Goal: Information Seeking & Learning: Understand process/instructions

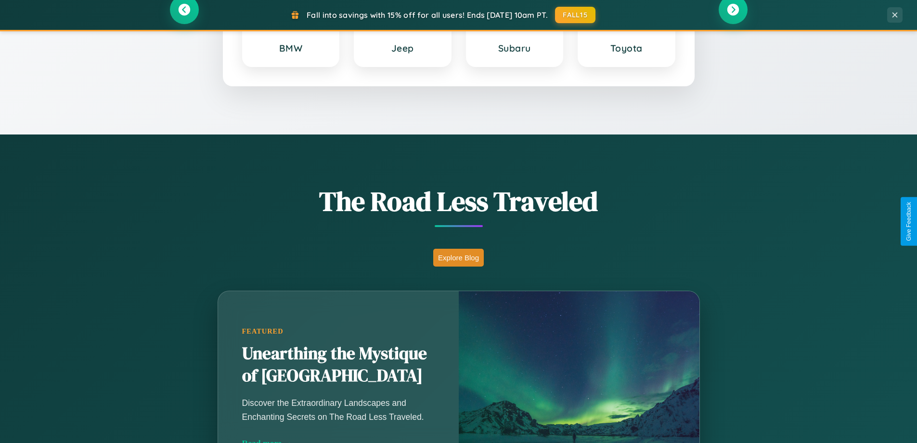
scroll to position [663, 0]
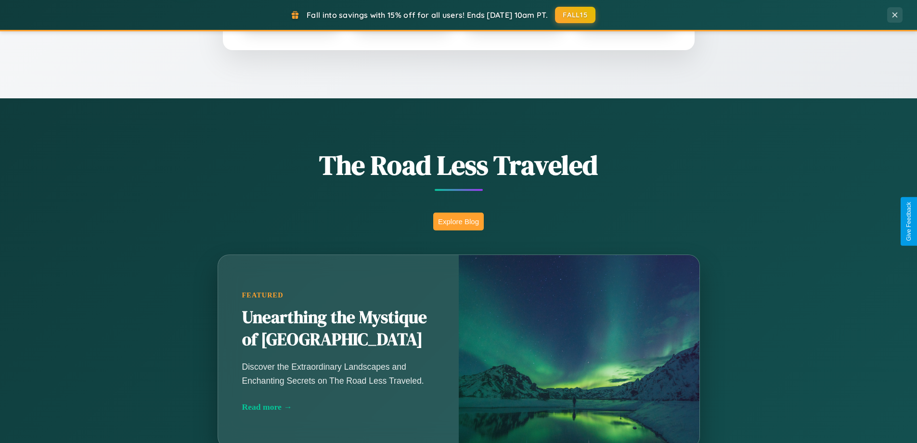
click at [459, 221] on button "Explore Blog" at bounding box center [458, 221] width 51 height 18
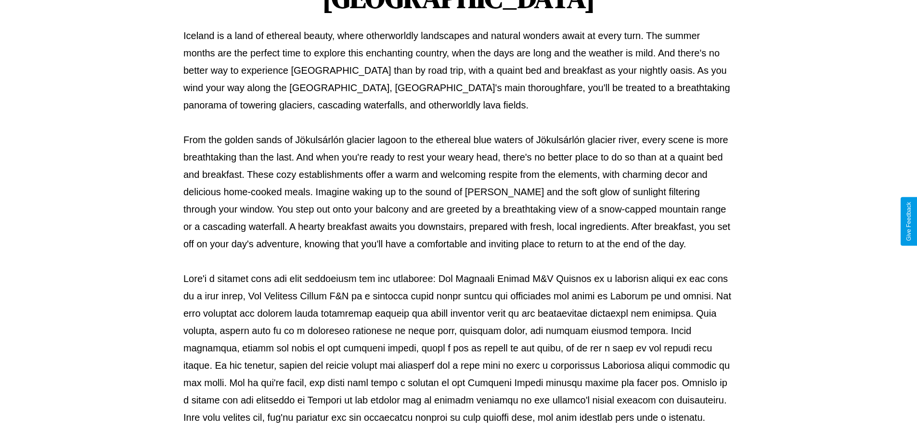
scroll to position [312, 0]
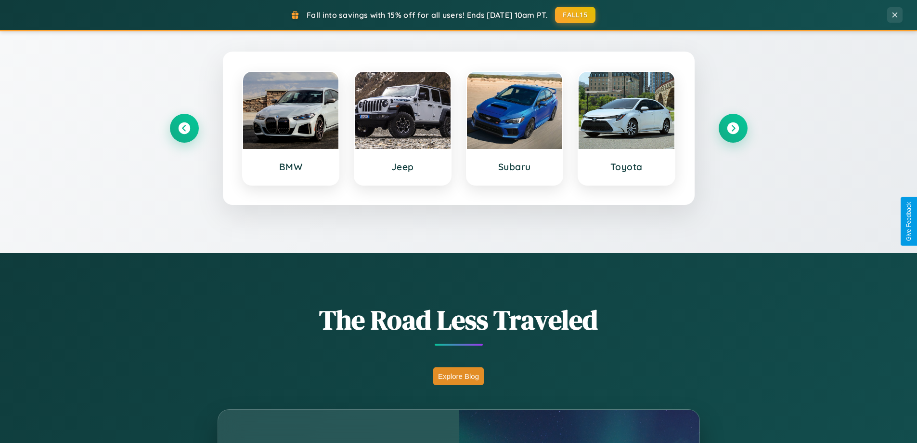
scroll to position [415, 0]
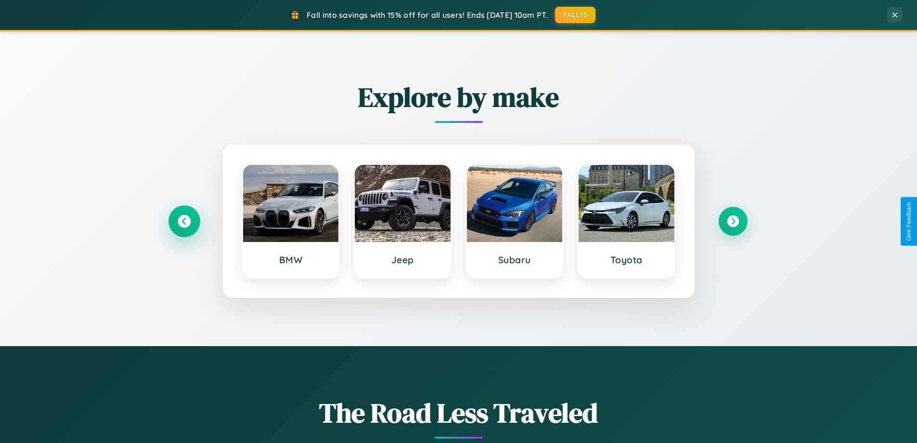
click at [184, 221] on icon at bounding box center [184, 221] width 13 height 13
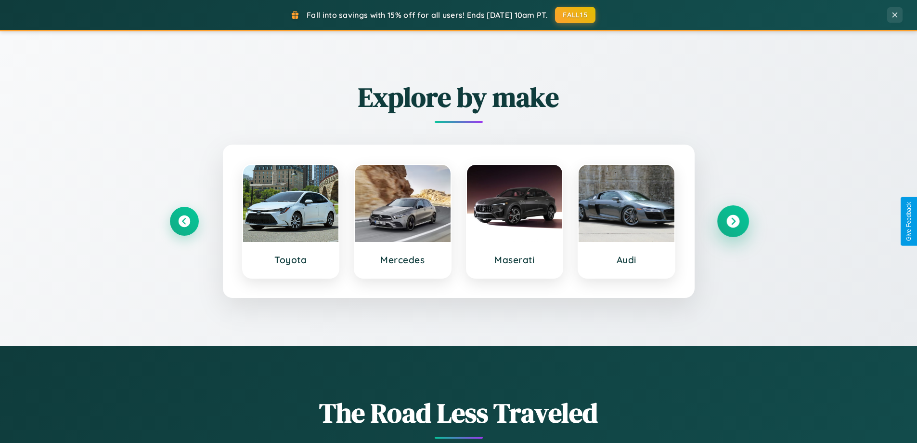
click at [733, 221] on icon at bounding box center [733, 221] width 13 height 13
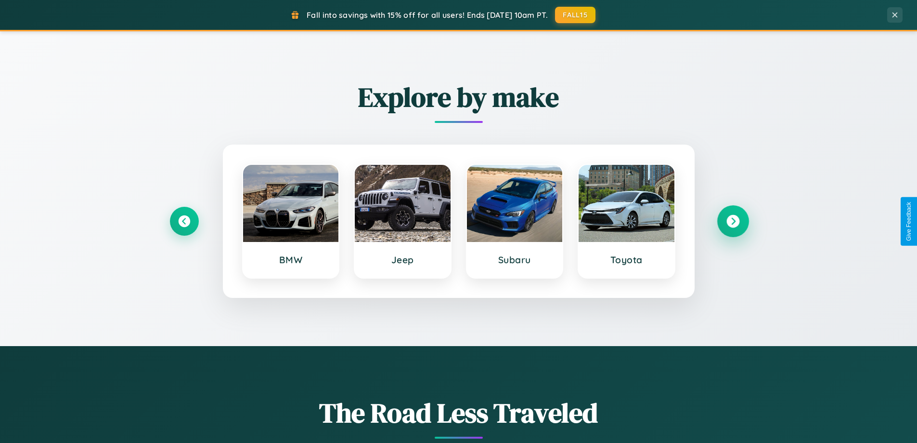
scroll to position [1547, 0]
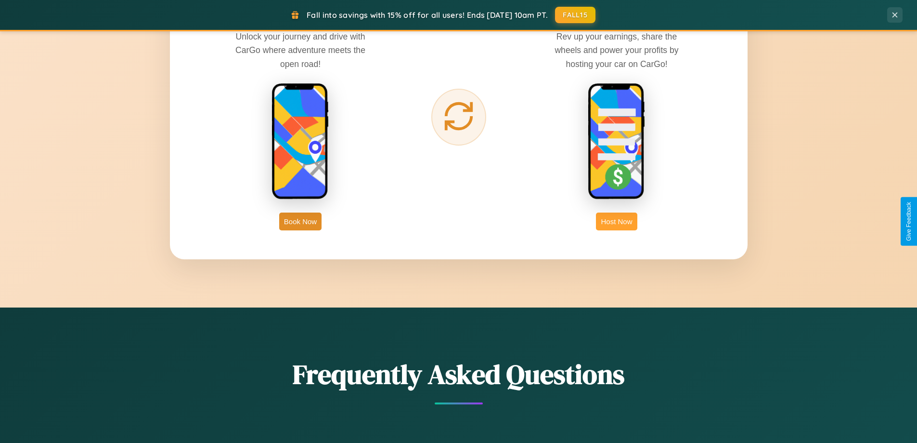
click at [617, 221] on button "Host Now" at bounding box center [616, 221] width 41 height 18
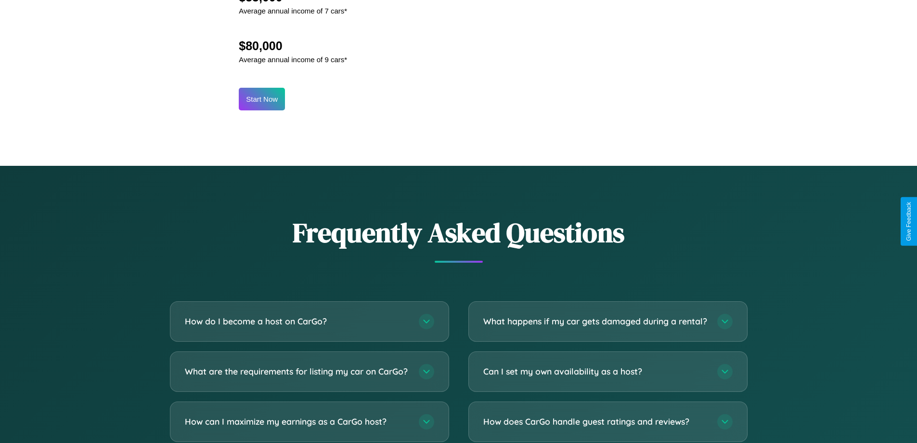
scroll to position [1302, 0]
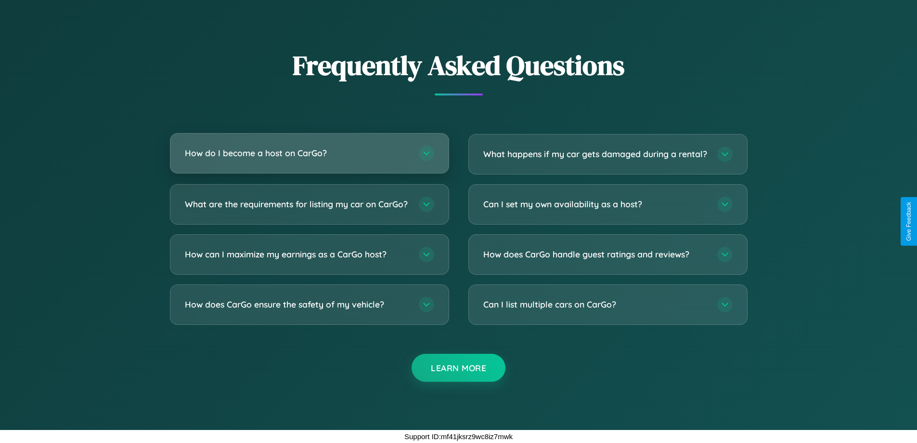
click at [309, 147] on h3 "How do I become a host on CarGo?" at bounding box center [297, 153] width 224 height 12
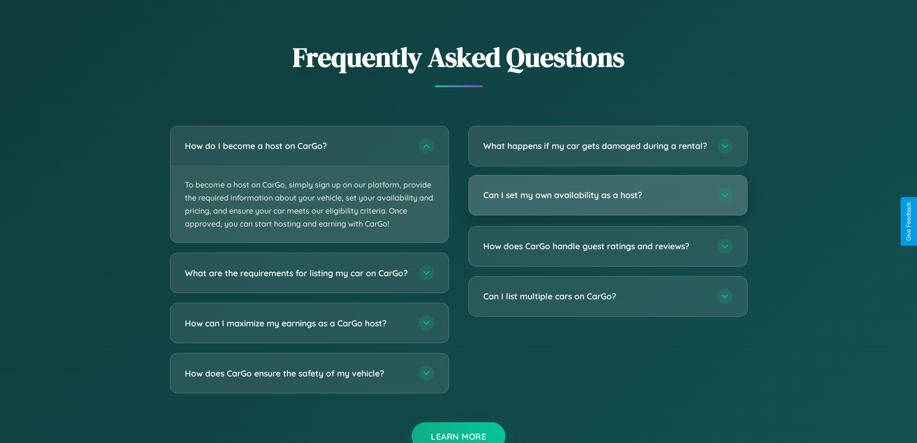
click at [608, 201] on h3 "Can I set my own availability as a host?" at bounding box center [596, 195] width 224 height 12
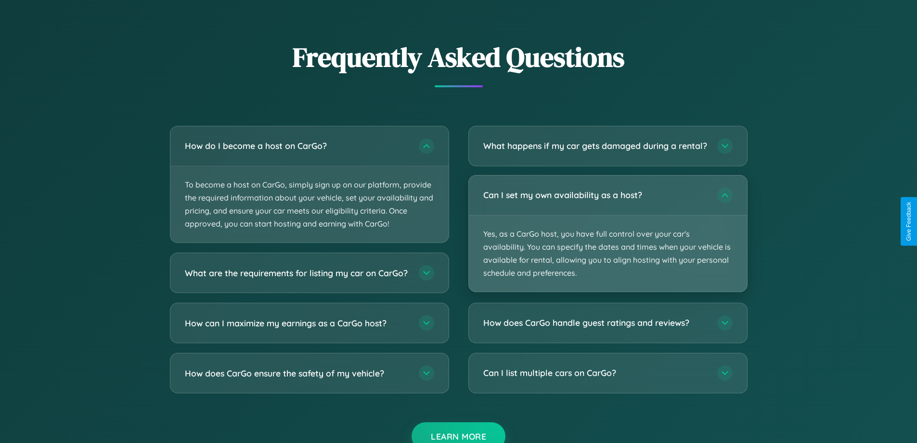
click at [608, 241] on p "Yes, as a CarGo host, you have full control over your car's availability. You c…" at bounding box center [608, 253] width 278 height 77
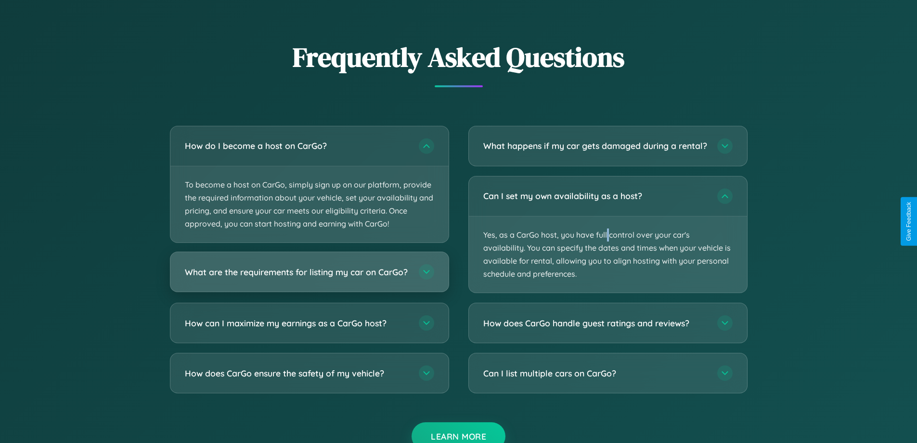
click at [309, 276] on h3 "What are the requirements for listing my car on CarGo?" at bounding box center [297, 272] width 224 height 12
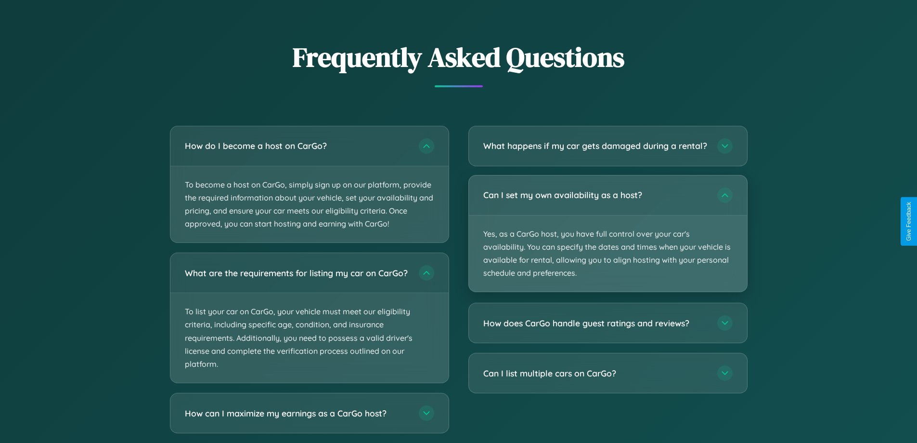
click at [608, 241] on p "Yes, as a CarGo host, you have full control over your car's availability. You c…" at bounding box center [608, 253] width 278 height 77
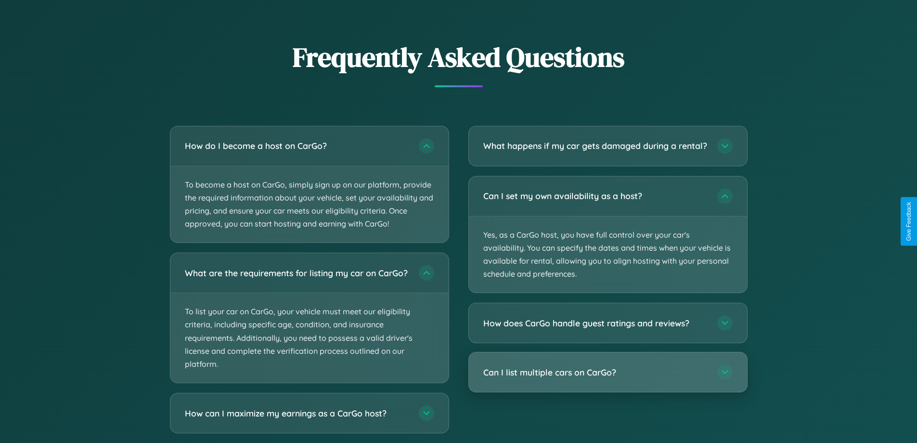
click at [608, 378] on h3 "Can I list multiple cars on CarGo?" at bounding box center [596, 372] width 224 height 12
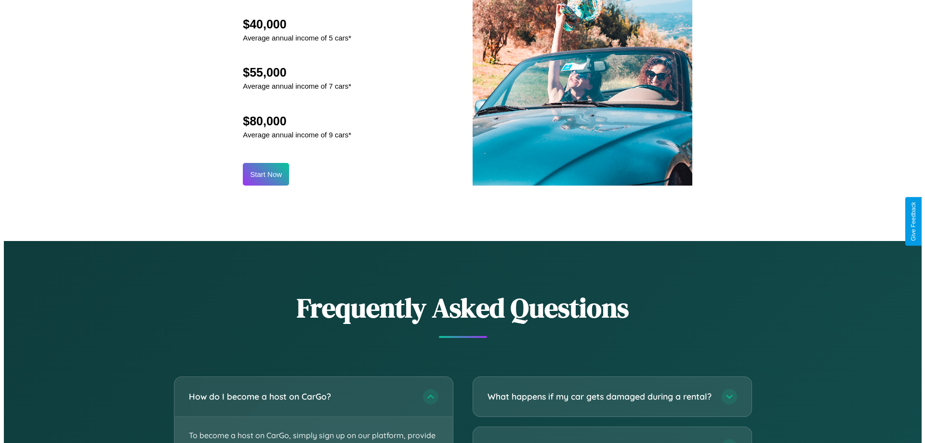
scroll to position [1004, 0]
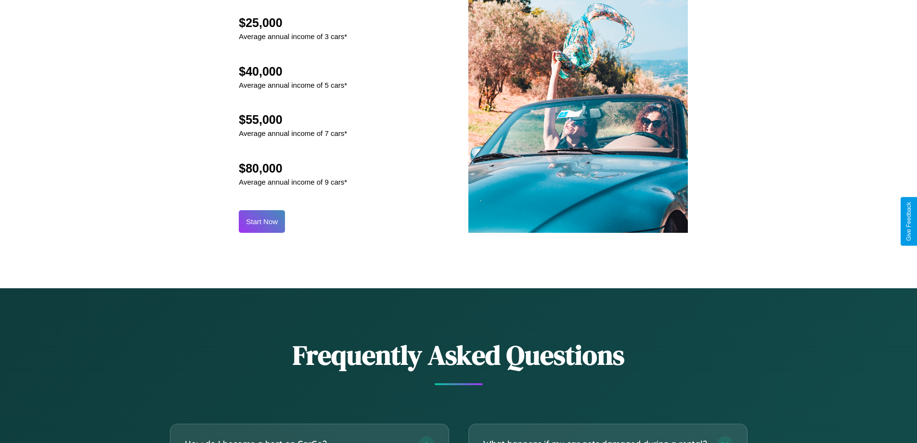
click at [262, 221] on button "Start Now" at bounding box center [262, 221] width 46 height 23
